Goal: Communication & Community: Answer question/provide support

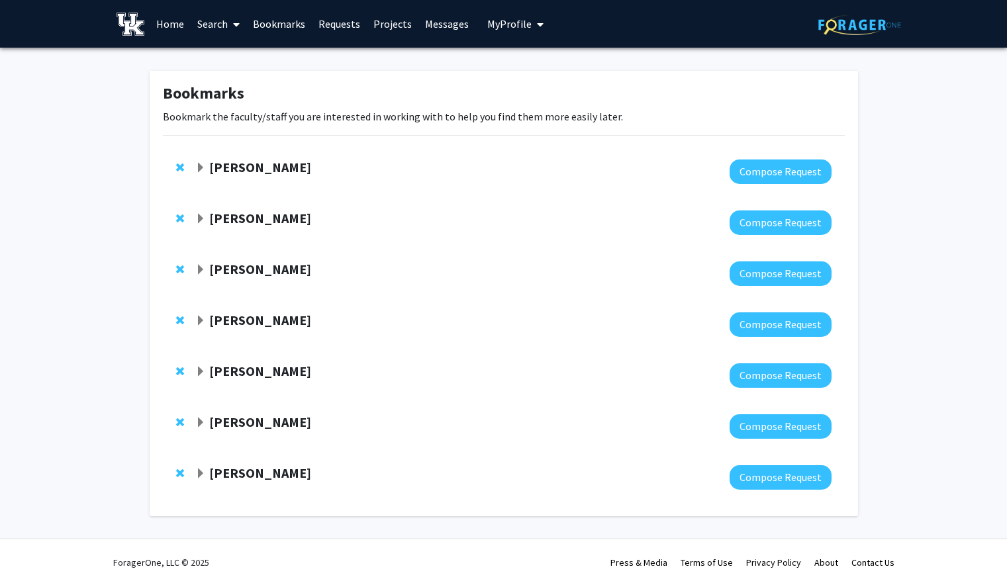
click at [455, 26] on link "Messages" at bounding box center [447, 24] width 57 height 46
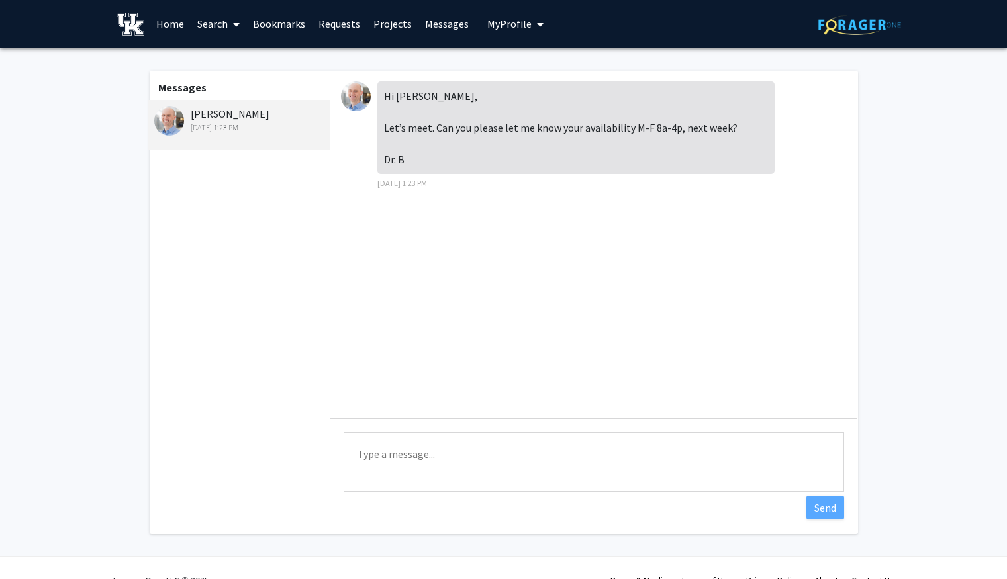
click at [434, 468] on textarea "Type a message" at bounding box center [594, 462] width 501 height 60
click at [577, 450] on textarea "I am available [DATE] morning until 1pm," at bounding box center [594, 462] width 501 height 60
drag, startPoint x: 577, startPoint y: 450, endPoint x: 422, endPoint y: 458, distance: 155.2
click at [422, 458] on textarea "I am available [DATE] morning until 1pm," at bounding box center [594, 462] width 501 height 60
click at [564, 458] on textarea "I am available [DATE], [DATE], and [DATE] until 10 am," at bounding box center [594, 462] width 501 height 60
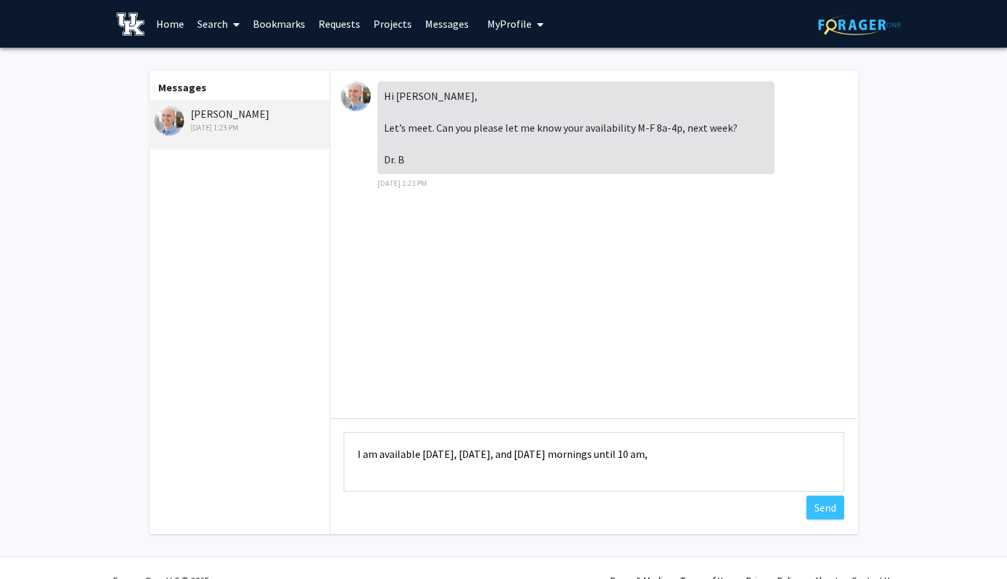
click at [620, 454] on textarea "I am available [DATE], [DATE], and [DATE] mornings until 10 am," at bounding box center [594, 462] width 501 height 60
drag, startPoint x: 620, startPoint y: 454, endPoint x: 650, endPoint y: 457, distance: 30.0
click at [650, 457] on textarea "I am available [DATE], [DATE], and [DATE] mornings until 10 am," at bounding box center [594, 462] width 501 height 60
click at [672, 457] on textarea "I am available [DATE], [DATE], and [DATE] mornings until 10 am," at bounding box center [594, 462] width 501 height 60
click at [616, 456] on textarea "I am available [DATE], [DATE], and [DATE] mornings until 10 am," at bounding box center [594, 462] width 501 height 60
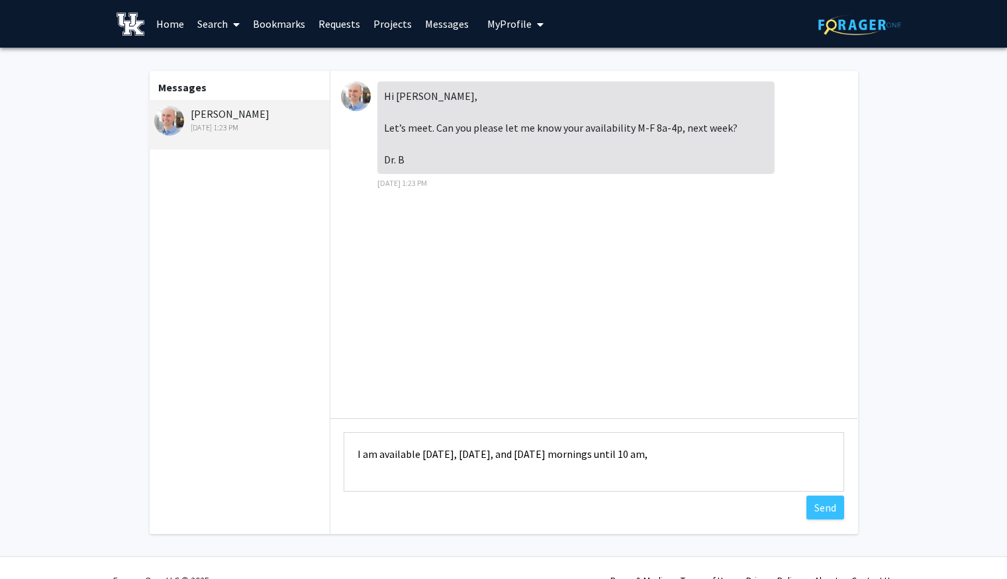
click at [616, 456] on textarea "I am available [DATE], [DATE], and [DATE] mornings until 10 am," at bounding box center [594, 462] width 501 height 60
click at [632, 455] on textarea "I am available [DATE], [DATE], and [DATE] mornings from 10 am," at bounding box center [594, 462] width 501 height 60
click at [681, 455] on textarea "I am available [DATE], [DATE], and [DATE] mornings from 8-10 am," at bounding box center [594, 462] width 501 height 60
click at [656, 460] on textarea "I am available [DATE], [DATE], and [DATE] mornings from 8-10 am," at bounding box center [594, 462] width 501 height 60
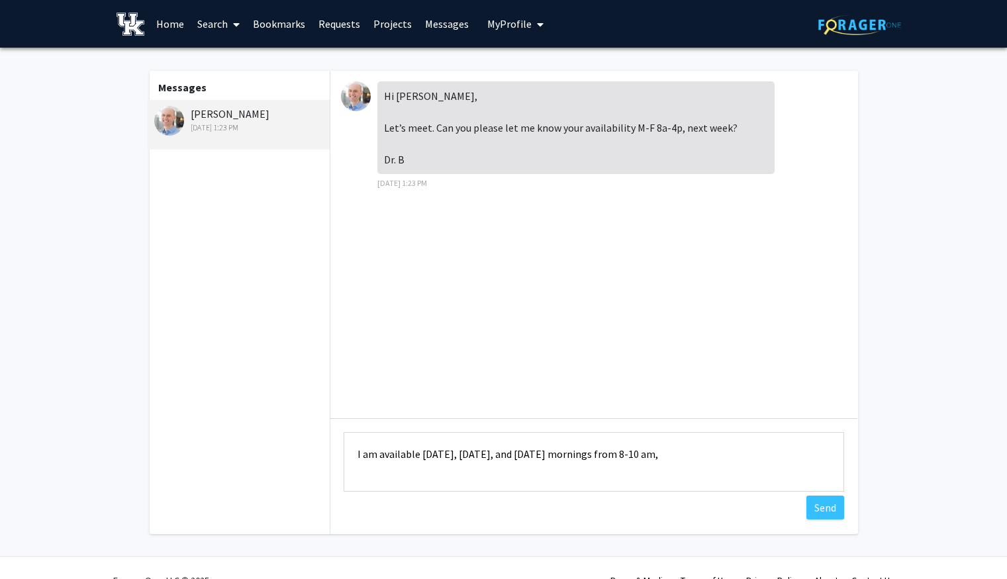
click at [656, 460] on textarea "I am available [DATE], [DATE], and [DATE] mornings from 8-10 am," at bounding box center [594, 462] width 501 height 60
click at [685, 455] on textarea "I am available [DATE], [DATE], and [DATE] mornings from 8-10am," at bounding box center [594, 462] width 501 height 60
click at [660, 480] on textarea "I am available [DATE], [DATE], and [DATE] mornings from 8-10 am, [DATE] morning…" at bounding box center [594, 462] width 501 height 60
click at [800, 454] on textarea "I am available [DATE], [DATE], and [DATE] mornings from 8-10 am, [DATE] morning…" at bounding box center [594, 462] width 501 height 60
click at [733, 473] on textarea "I am available [DATE], [DATE], and [DATE] mornings from 8-10 am, [DATE] morning…" at bounding box center [594, 462] width 501 height 60
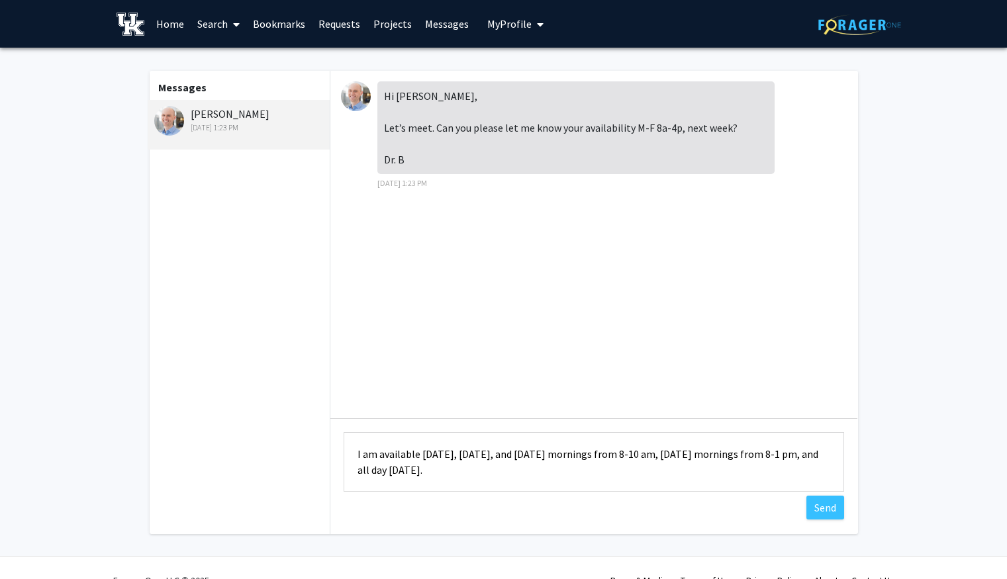
click at [444, 455] on textarea "I am available [DATE], [DATE], and [DATE] mornings from 8-10 am, [DATE] morning…" at bounding box center [594, 462] width 501 height 60
drag, startPoint x: 444, startPoint y: 455, endPoint x: 665, endPoint y: 458, distance: 221.2
click at [665, 458] on textarea "I am available [DATE], [DATE], and [DATE] mornings from 8-10 am, [DATE] morning…" at bounding box center [594, 462] width 501 height 60
click at [579, 456] on textarea "I am available [DATE] mornings from 8-1 pm, and all day [DATE]." at bounding box center [594, 462] width 501 height 60
click at [660, 479] on textarea "I am available [DATE] mornings from 8-1 pm, and all day [DATE]." at bounding box center [594, 462] width 501 height 60
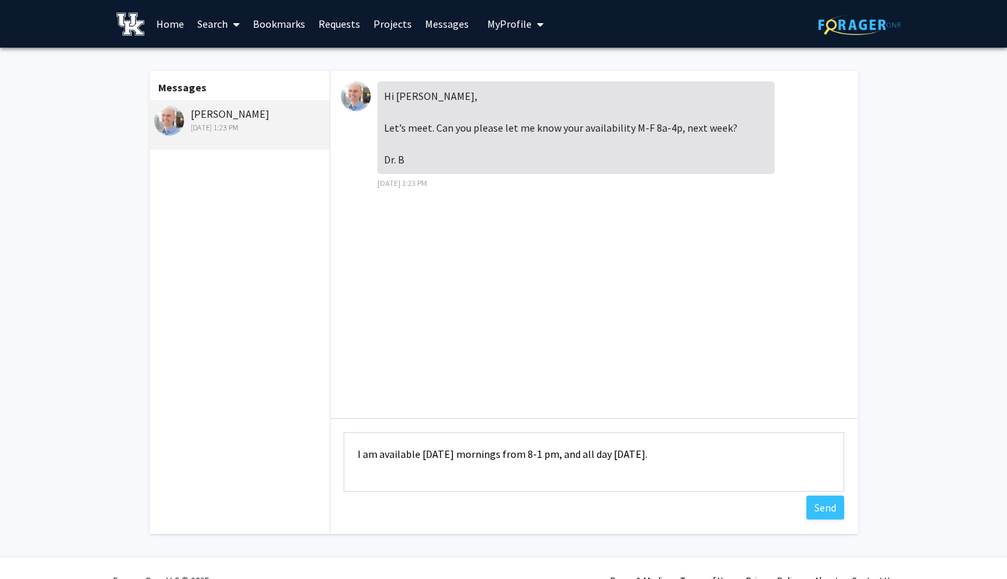
click at [705, 452] on textarea "I am available [DATE] mornings from 8-1 pm, and all day [DATE]." at bounding box center [594, 462] width 501 height 60
click at [419, 458] on textarea "I am available [DATE] mornings from 8-1 pm, and all day [DATE]." at bounding box center [594, 462] width 501 height 60
click at [636, 472] on textarea "I am available [DATE], [DATE], and [DATE] mornings from 8-10 am, [DATE] morning…" at bounding box center [594, 462] width 501 height 60
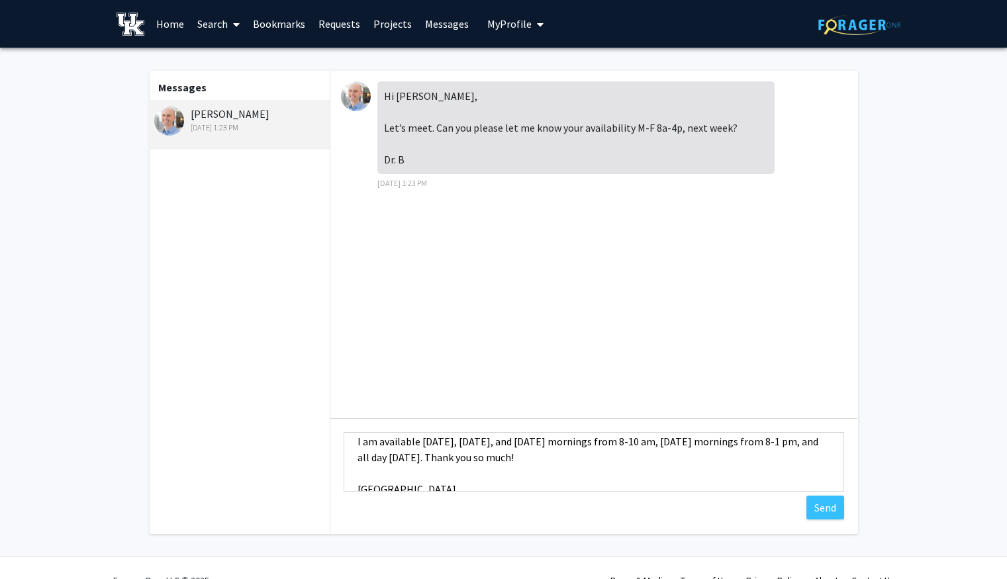
scroll to position [17, 0]
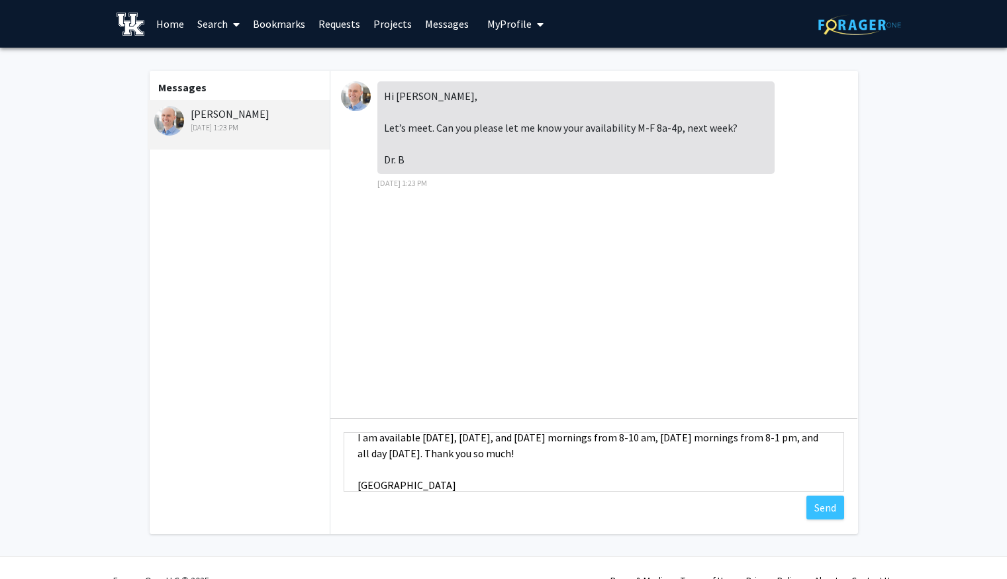
click at [649, 444] on textarea "I am available [DATE], [DATE], and [DATE] mornings from 8-10 am, [DATE] morning…" at bounding box center [594, 462] width 501 height 60
click at [662, 463] on textarea "I am available [DATE], [DATE], and [DATE] mornings from 8-10 am, [DATE] morning…" at bounding box center [594, 462] width 501 height 60
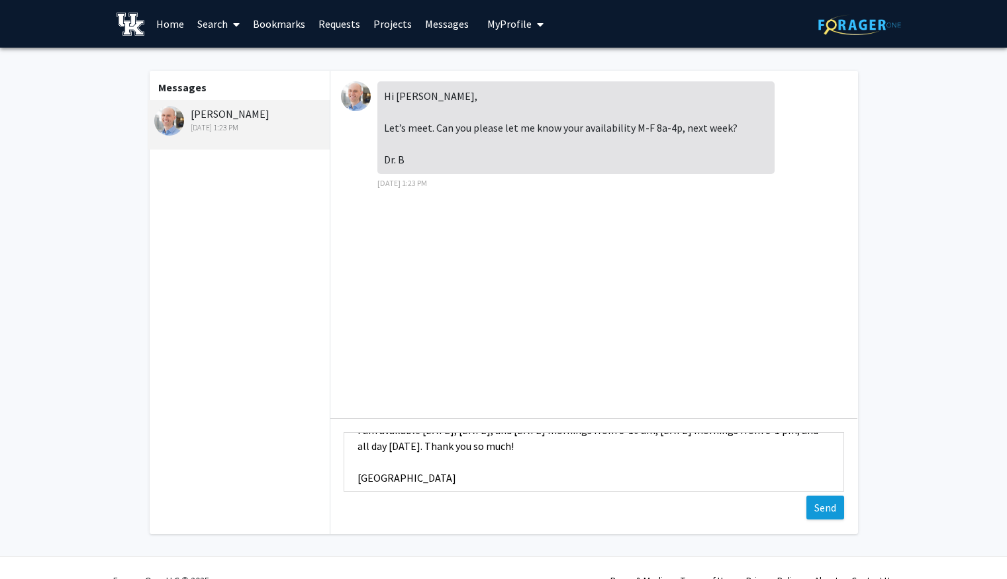
type textarea "I am available [DATE], [DATE], and [DATE] mornings from 8-10 am, [DATE] morning…"
click at [813, 506] on button "Send" at bounding box center [826, 508] width 38 height 24
